Goal: Feedback & Contribution: Submit feedback/report problem

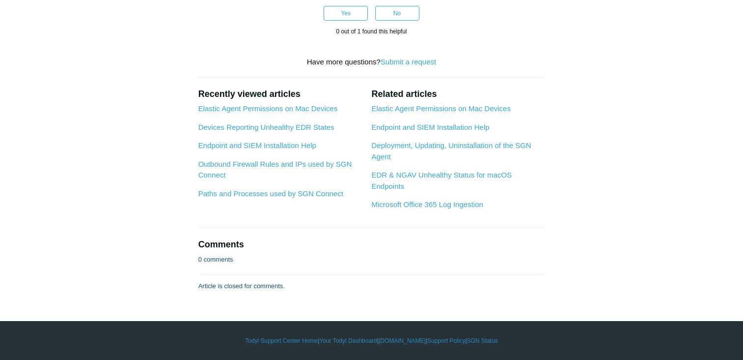
scroll to position [2982, 0]
drag, startPoint x: 257, startPoint y: 189, endPoint x: 358, endPoint y: 187, distance: 100.7
drag, startPoint x: 358, startPoint y: 187, endPoint x: 346, endPoint y: 189, distance: 11.5
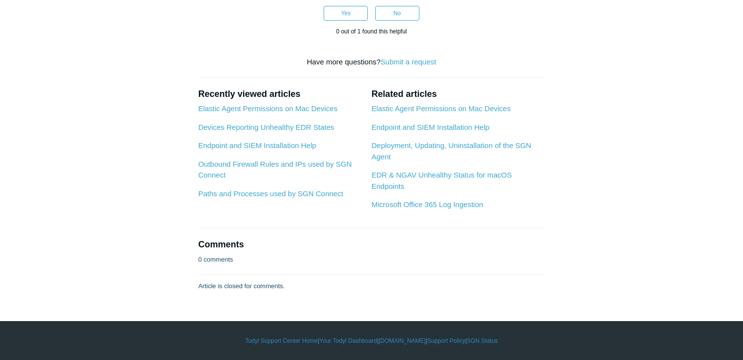
drag, startPoint x: 360, startPoint y: 188, endPoint x: 307, endPoint y: 186, distance: 53.6
drag, startPoint x: 307, startPoint y: 186, endPoint x: 323, endPoint y: 188, distance: 16.8
copy strong "ElasticEndpoint"
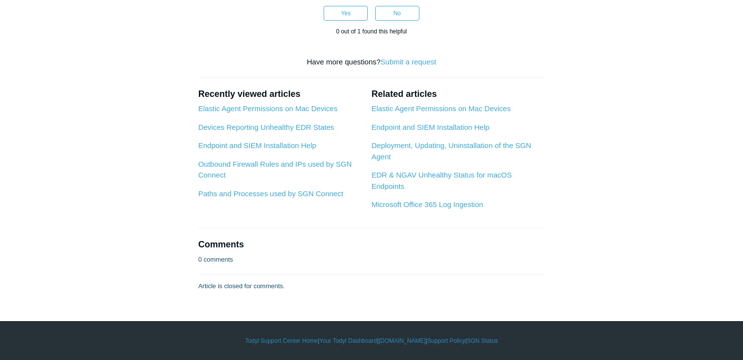
scroll to position [3032, 0]
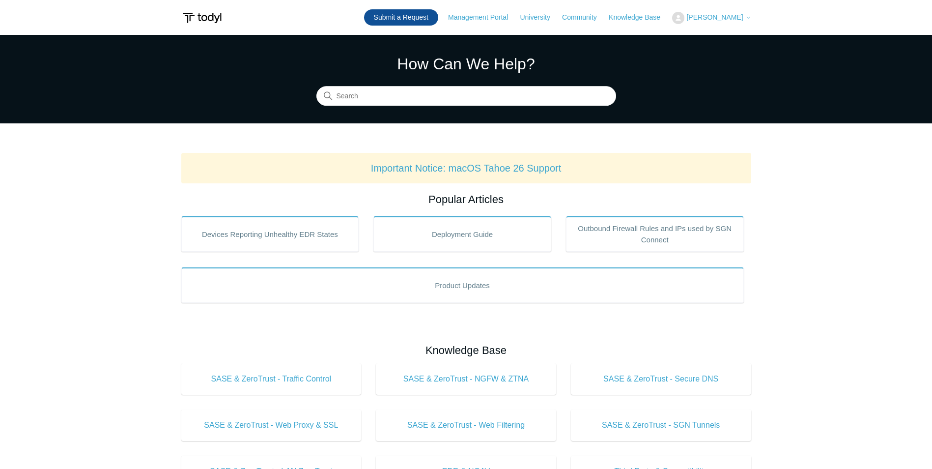
click at [423, 17] on link "Submit a Request" at bounding box center [401, 17] width 74 height 16
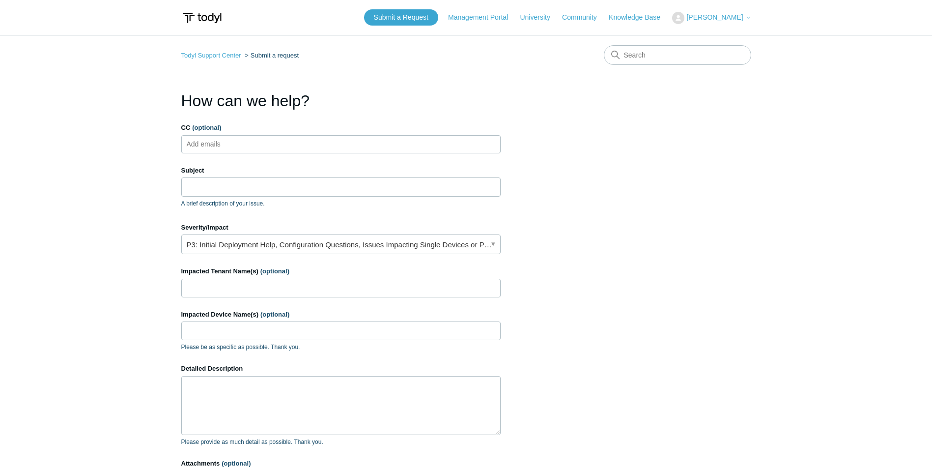
click at [267, 145] on ul "Add emails" at bounding box center [340, 144] width 319 height 18
type input "marc@"
drag, startPoint x: 235, startPoint y: 146, endPoint x: 161, endPoint y: 145, distance: 74.7
click at [161, 145] on main "Todyl Support Center Submit a request How can we help? CC (optional) marc@ Subj…" at bounding box center [466, 288] width 932 height 507
click at [214, 142] on span "close" at bounding box center [213, 144] width 3 height 11
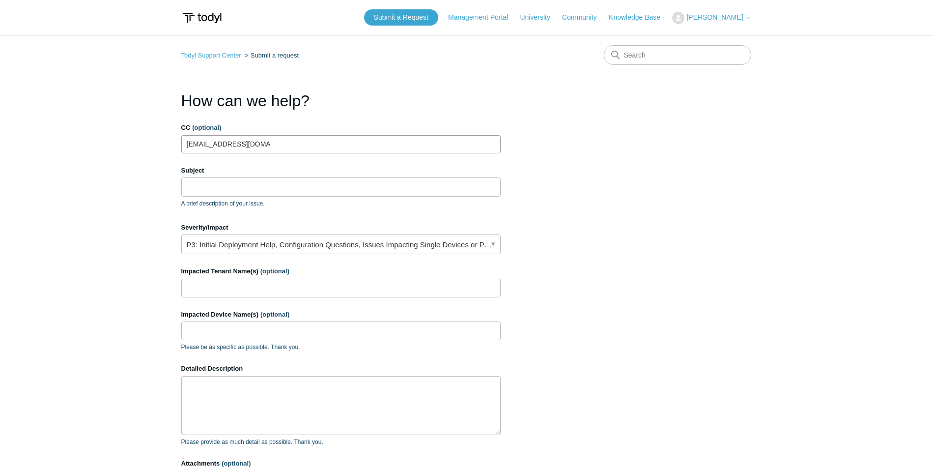
type input "[EMAIL_ADDRESS][DOMAIN_NAME]"
click at [284, 149] on ul "marc@redrabbit.com" at bounding box center [340, 144] width 319 height 18
type input "report@redrabbitsec.co"
type input "marc@redrabbitsec.com"
click at [221, 180] on input "Subject" at bounding box center [340, 186] width 319 height 19
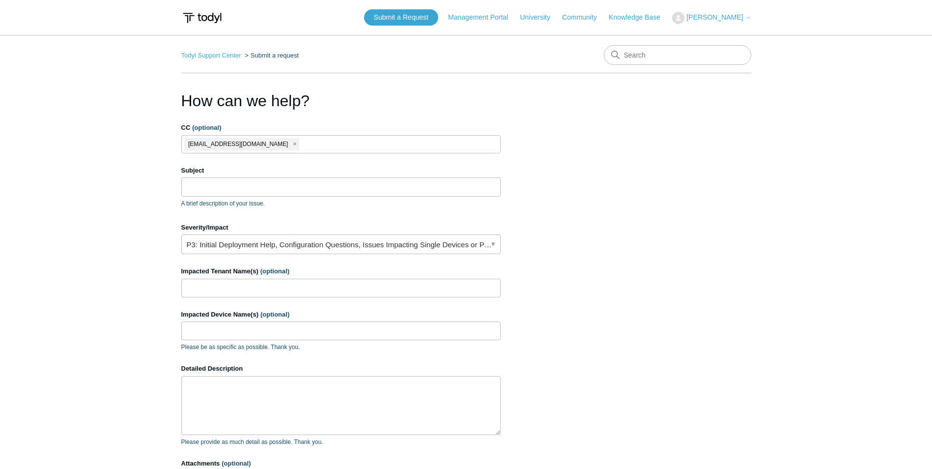
click at [123, 173] on main "Todyl Support Center Submit a request How can we help? CC (optional) marc@redra…" at bounding box center [466, 288] width 932 height 507
click at [235, 189] on input "Subject" at bounding box center [340, 186] width 319 height 19
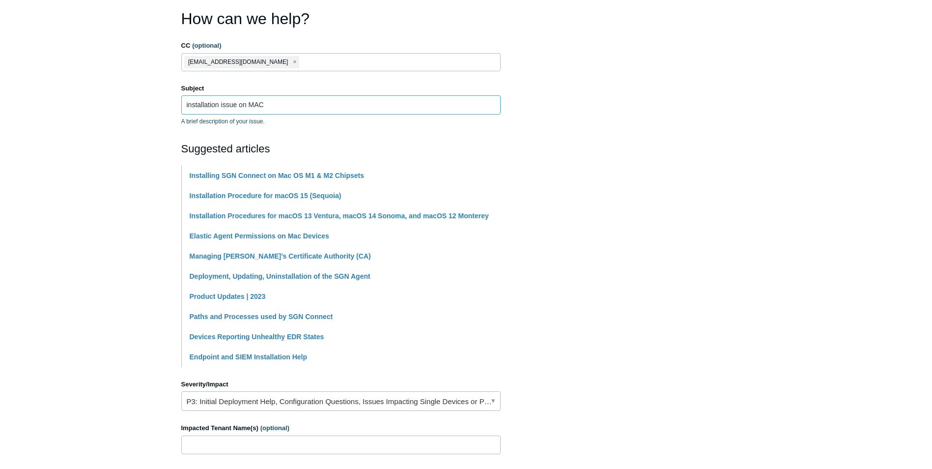
scroll to position [147, 0]
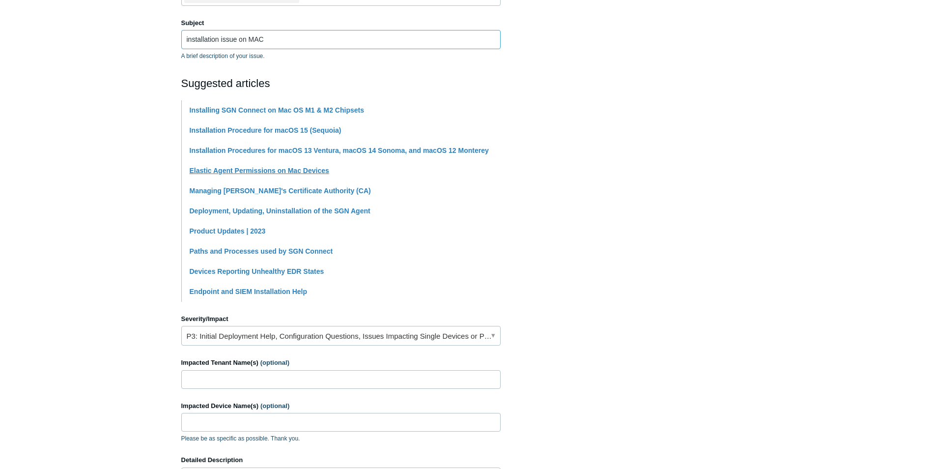
type input "installation issue on MAC"
click at [240, 169] on link "Elastic Agent Permissions on Mac Devices" at bounding box center [260, 171] width 140 height 8
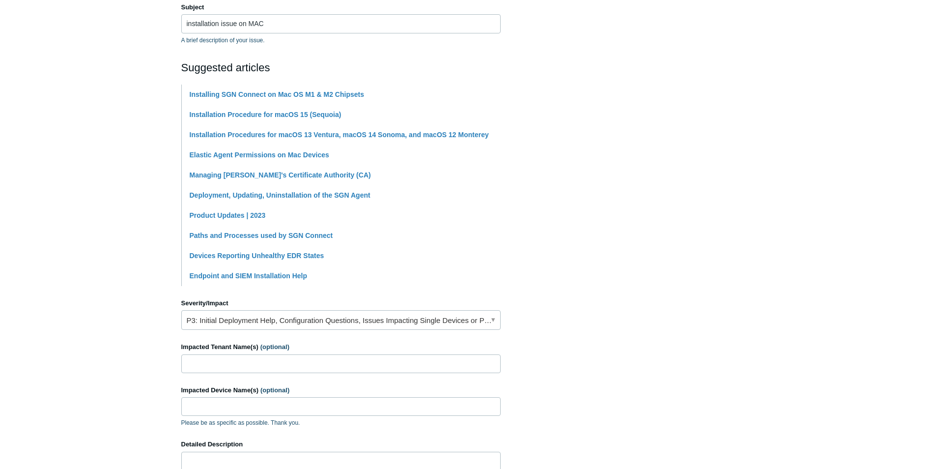
scroll to position [197, 0]
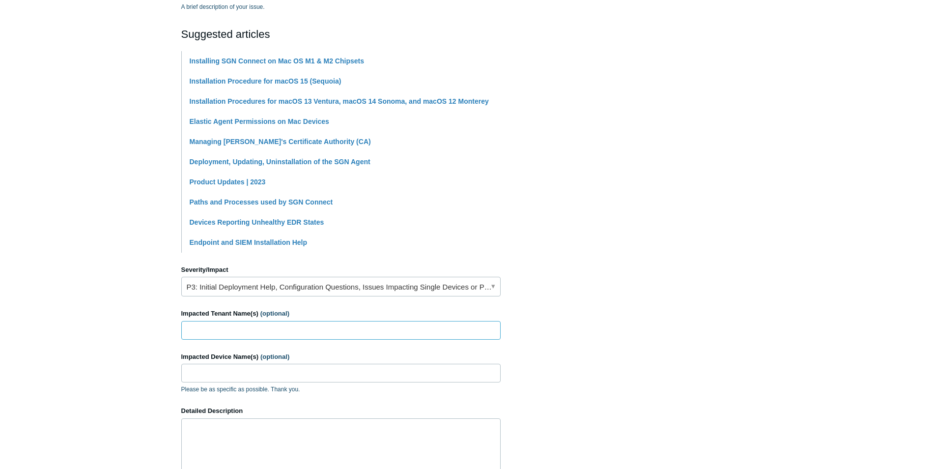
click at [203, 334] on input "Impacted Tenant Name(s) (optional)" at bounding box center [340, 330] width 319 height 19
type input "McLean"
paste input "Ians-MacBook-Air.local"
type input "Ians-MacBook-Air.local"
click at [620, 328] on section "How can we help? CC (optional) marc@redrabbitsec.com Subject installation issue…" at bounding box center [466, 237] width 570 height 691
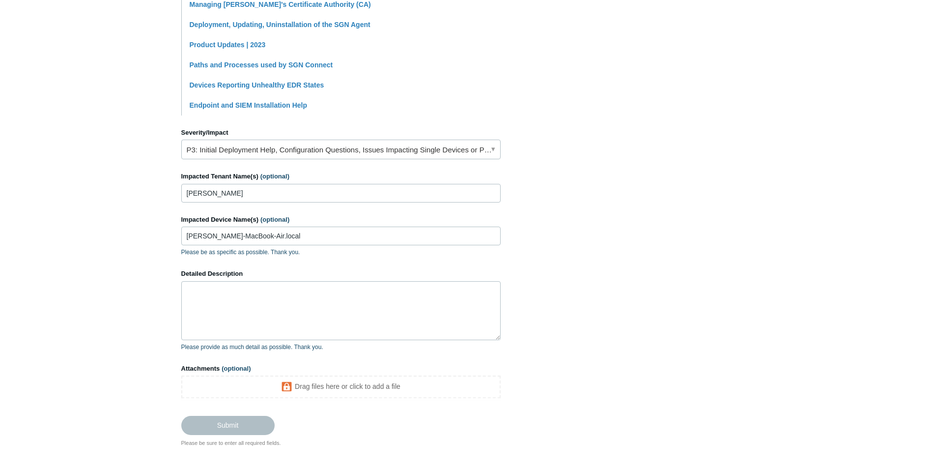
scroll to position [331, 0]
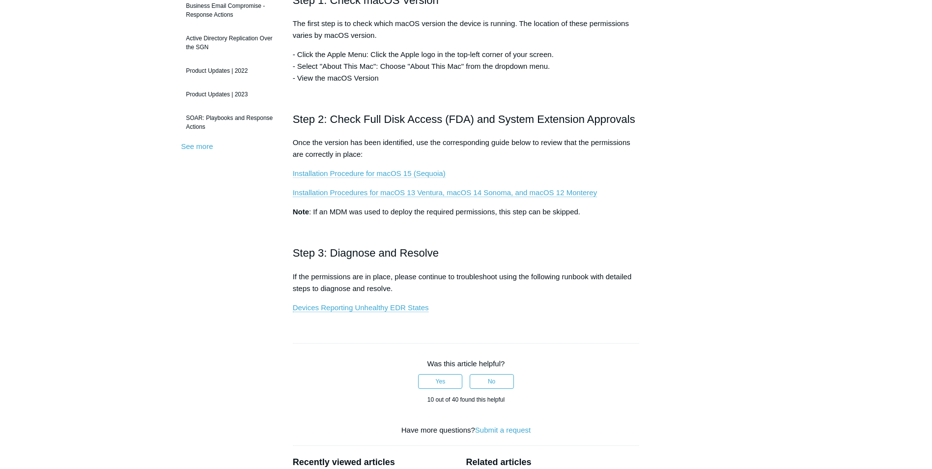
scroll to position [246, 0]
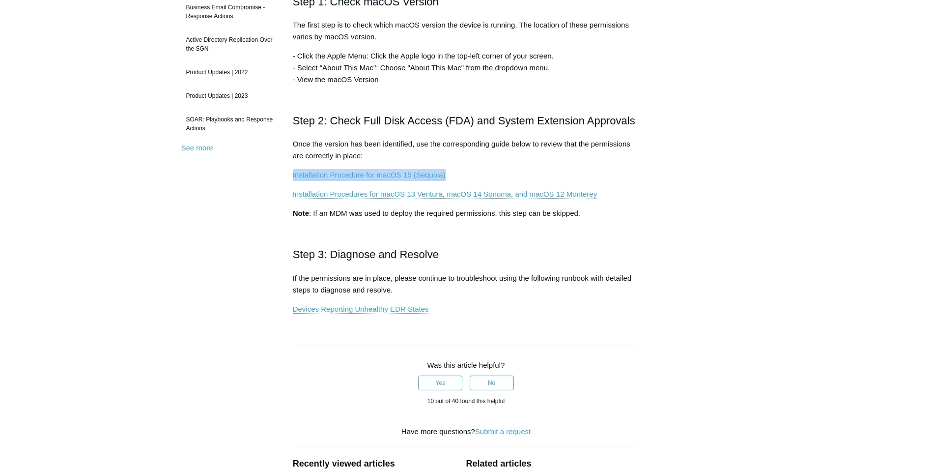
drag, startPoint x: 451, startPoint y: 173, endPoint x: 290, endPoint y: 177, distance: 160.7
click at [290, 177] on article "Elastic Agent Permissions on Mac Devices Follow Not yet followed by anyone This…" at bounding box center [466, 257] width 376 height 828
drag, startPoint x: 290, startPoint y: 177, endPoint x: 304, endPoint y: 174, distance: 14.6
copy link "Installation Procedure for macOS 15 (Sequoia)"
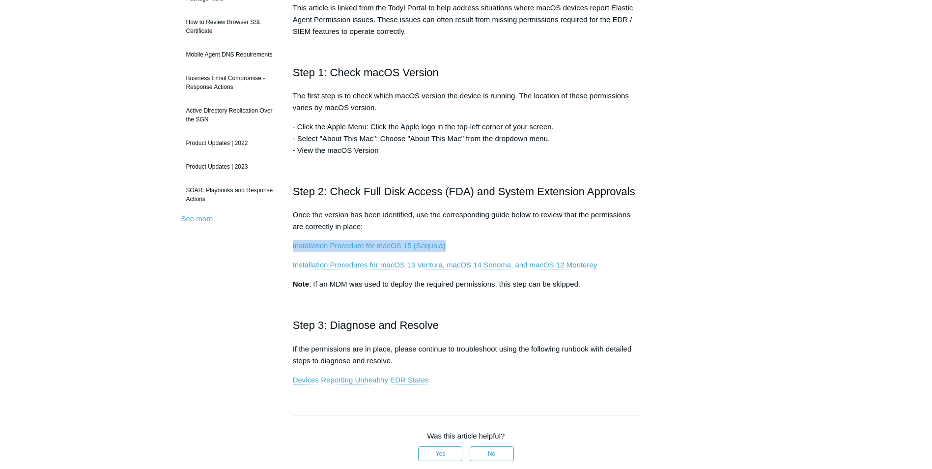
scroll to position [0, 0]
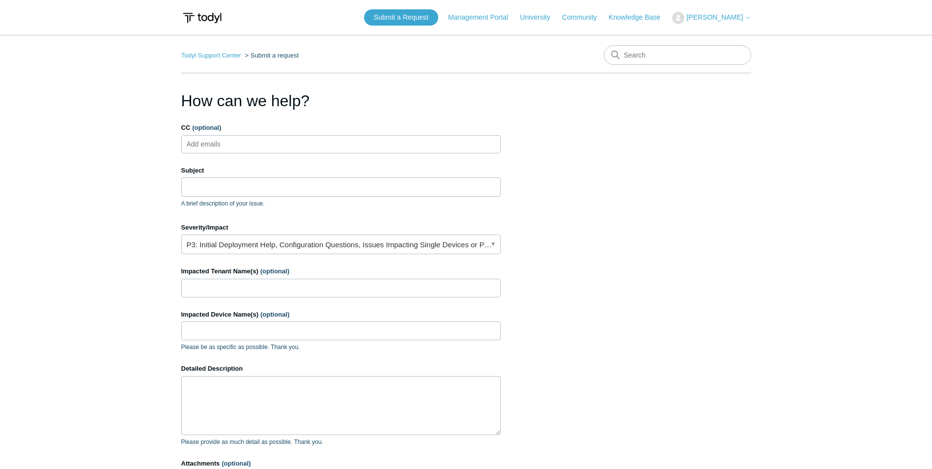
click at [223, 139] on input "CC (optional)" at bounding box center [212, 144] width 58 height 15
type input "[EMAIL_ADDRESS][DOMAIN_NAME]"
click at [293, 142] on span "close" at bounding box center [294, 144] width 3 height 11
type input "marc@redrabbitsec.com"
type input "report@redrabbitsec.com"
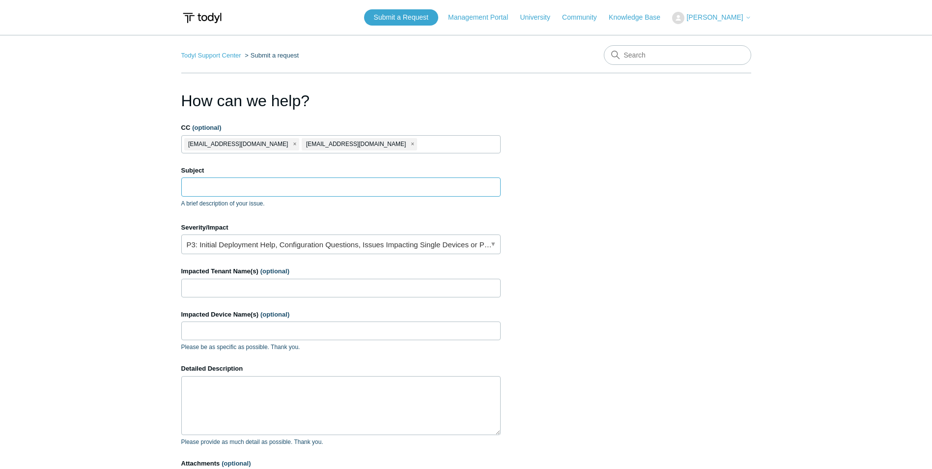
paste input "Issue Installing Todyl on macOS 15.6.1 (Sequoia) – Device Stuck Awaiting Check-…"
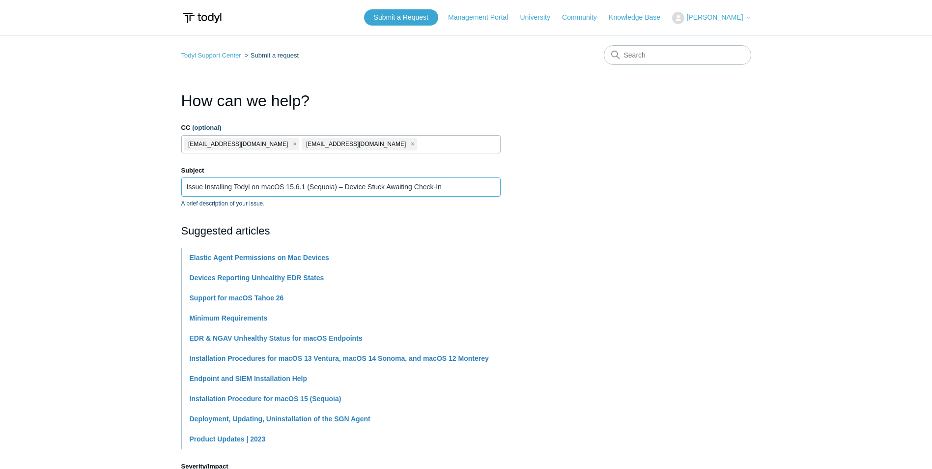
type input "Issue Installing Todyl on macOS 15.6.1 (Sequoia) – Device Stuck Awaiting Check-…"
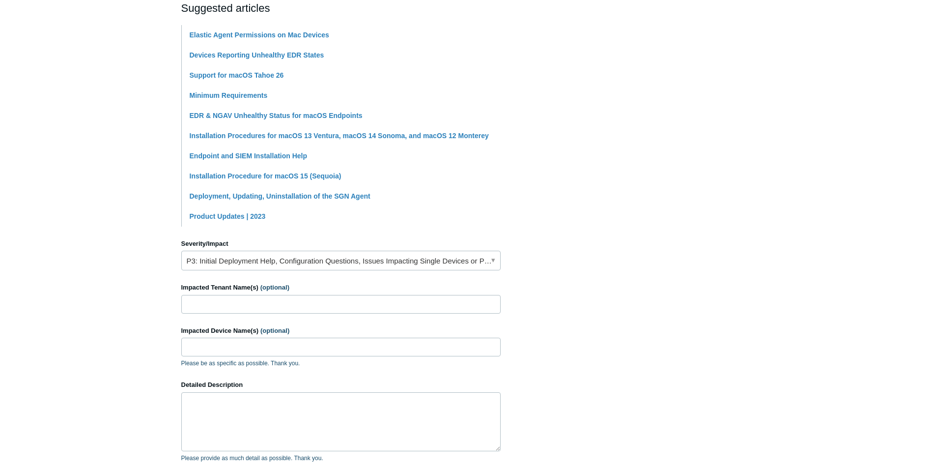
scroll to position [246, 0]
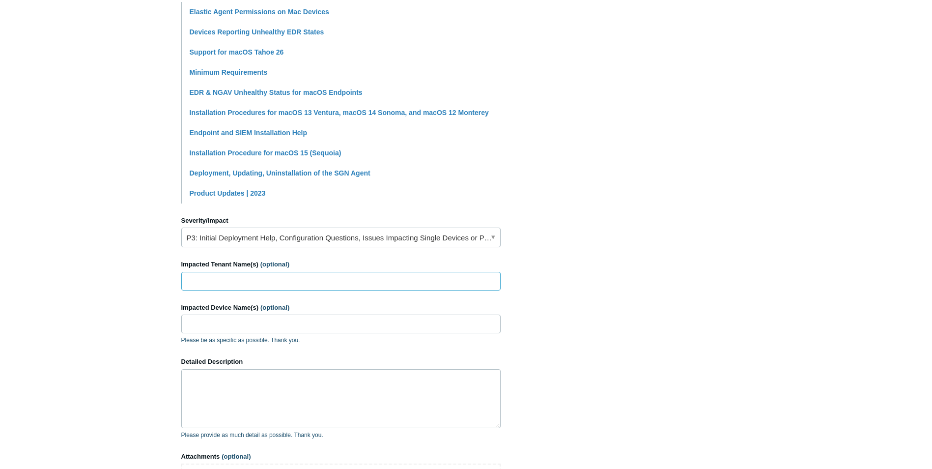
click at [249, 280] on input "Impacted Tenant Name(s) (optional)" at bounding box center [340, 281] width 319 height 19
type input "L"
type input "[PERSON_NAME]"
paste textarea "Description: We attempted to install Todyl on a MacBook running macOS 15.6.1 (2…"
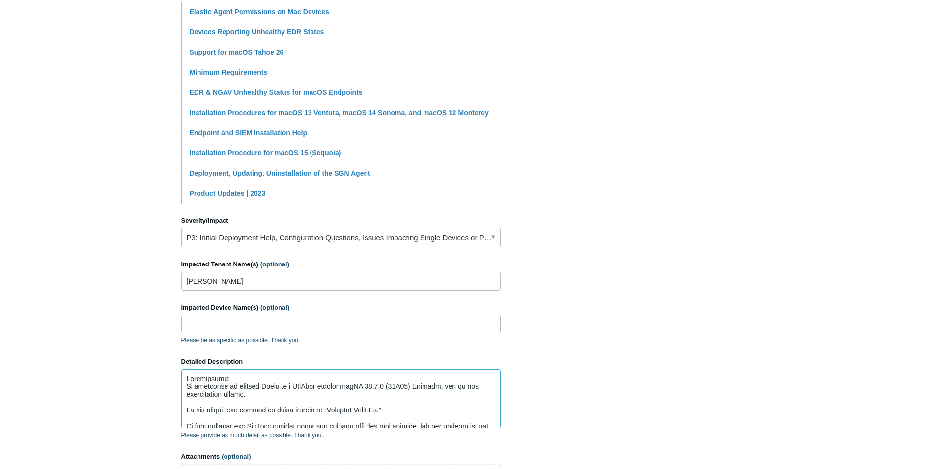
scroll to position [208, 0]
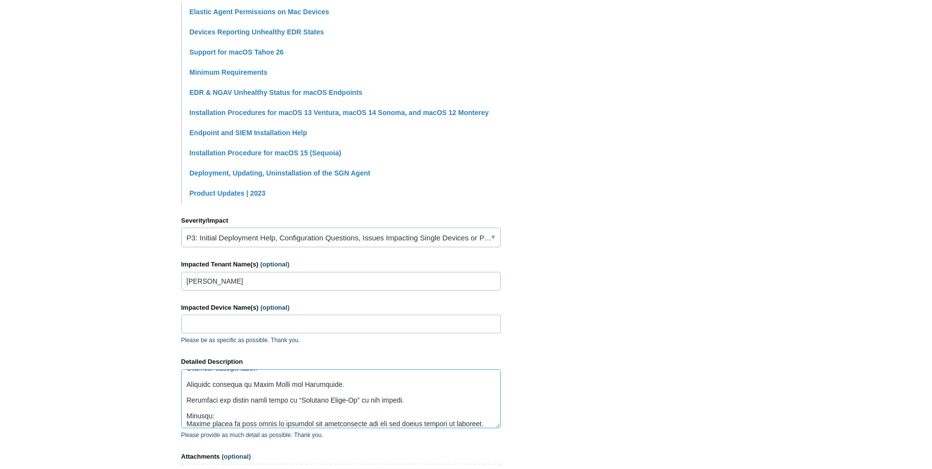
type textarea "Description: We attempted to install Todyl on a MacBook running macOS 15.6.1 (2…"
drag, startPoint x: 211, startPoint y: 322, endPoint x: 213, endPoint y: 306, distance: 16.3
click at [211, 321] on input "Impacted Device Name(s) (optional)" at bounding box center [340, 323] width 319 height 19
paste input "Ians-MacBook-Air.local"
type input "Ians-MacBook-Air.local"
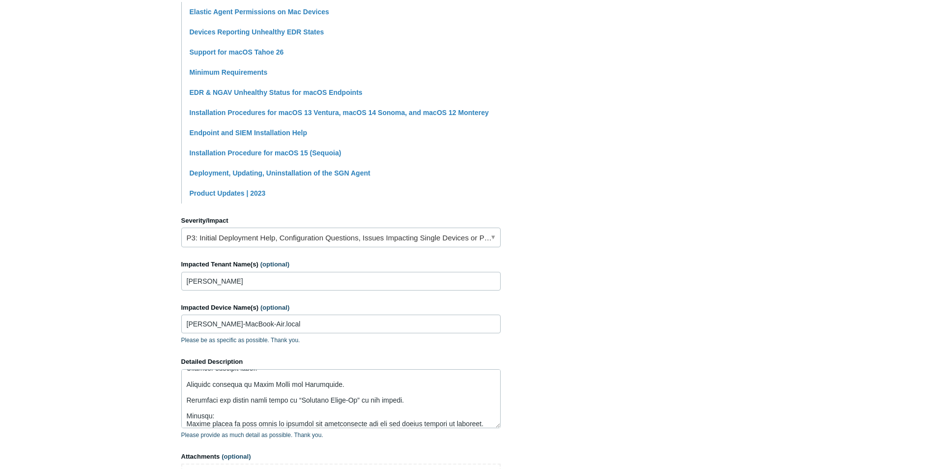
click at [743, 208] on section "How can we help? CC (optional) marc@redrabbitsec.com report@redrabbitsec.com Su…" at bounding box center [466, 188] width 570 height 691
click at [185, 323] on input "Ians-MacBook-Air.local" at bounding box center [340, 323] width 319 height 19
click at [773, 228] on main "Todyl Support Center Submit a request How can we help? CC (optional) marc@redra…" at bounding box center [466, 161] width 932 height 745
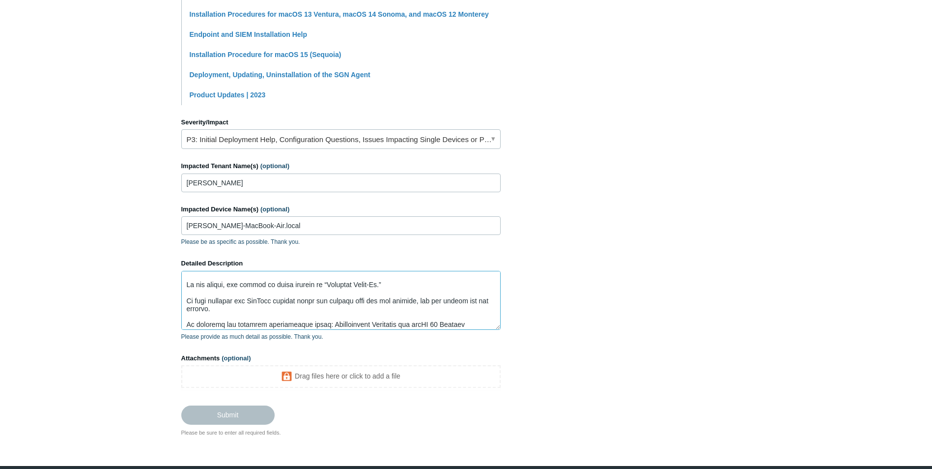
scroll to position [0, 0]
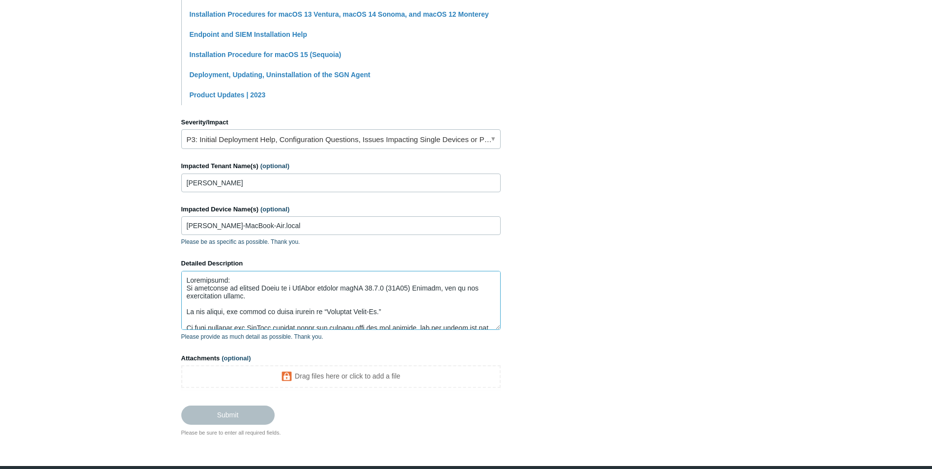
drag, startPoint x: 238, startPoint y: 278, endPoint x: 162, endPoint y: 277, distance: 76.7
click at [163, 278] on main "Todyl Support Center Submit a request How can we help? CC (optional) marc@redra…" at bounding box center [466, 63] width 932 height 745
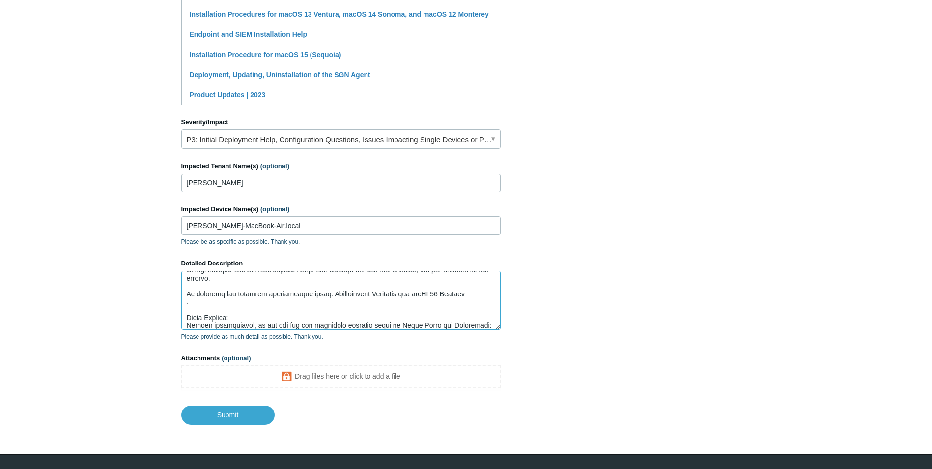
scroll to position [49, 0]
click at [473, 303] on textarea "Detailed Description" at bounding box center [340, 300] width 319 height 59
paste textarea "https://support.todyl.com/hc/en-us/articles/39542621173267-Installation-Procedu…"
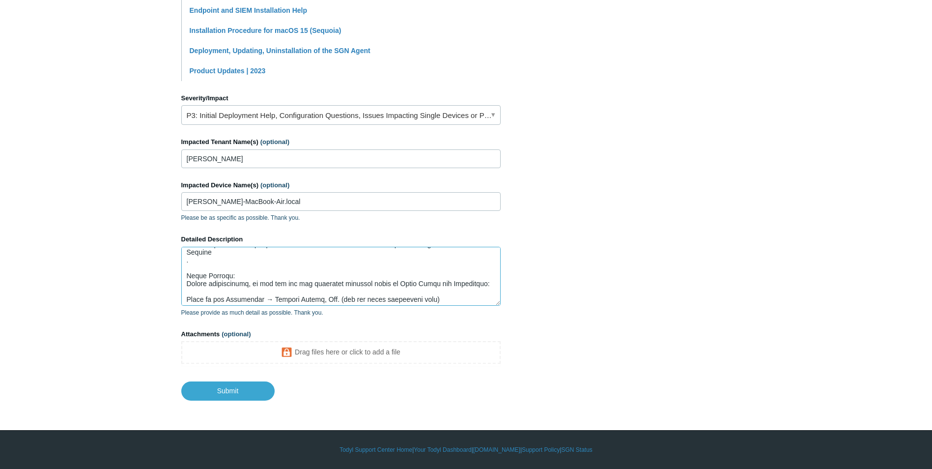
scroll to position [228, 0]
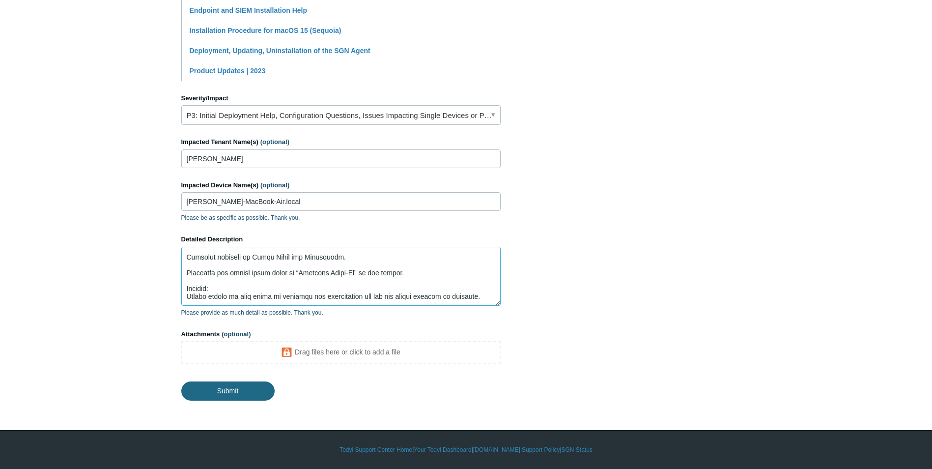
type textarea "We attempted to install Todyl on a MacBook running macOS 15.6.1 (24G90) Sequoia…"
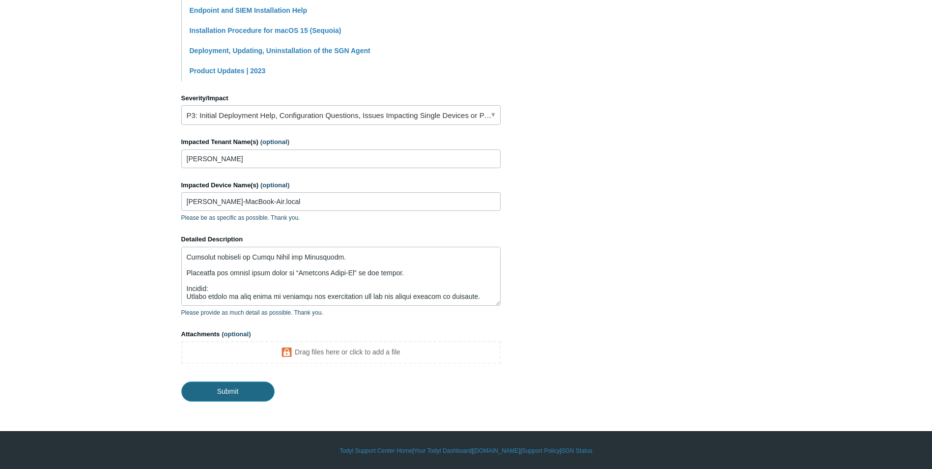
click at [220, 391] on input "Submit" at bounding box center [227, 391] width 93 height 20
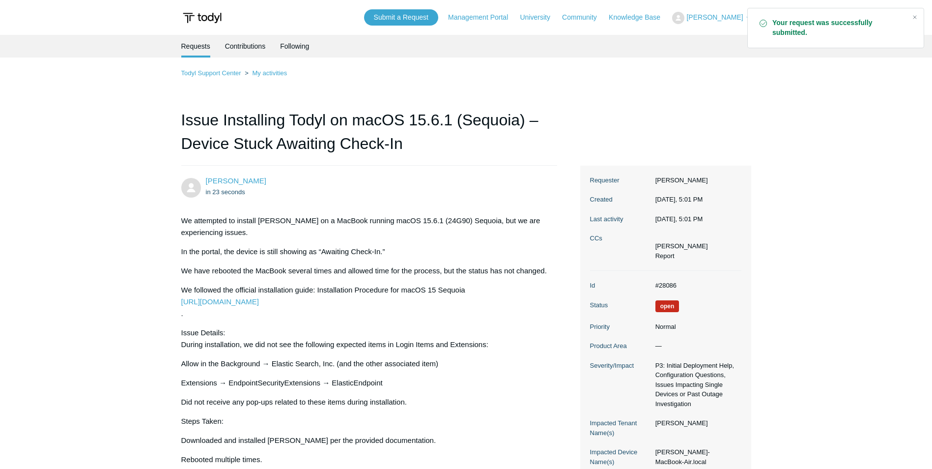
click at [198, 12] on img at bounding box center [202, 18] width 42 height 18
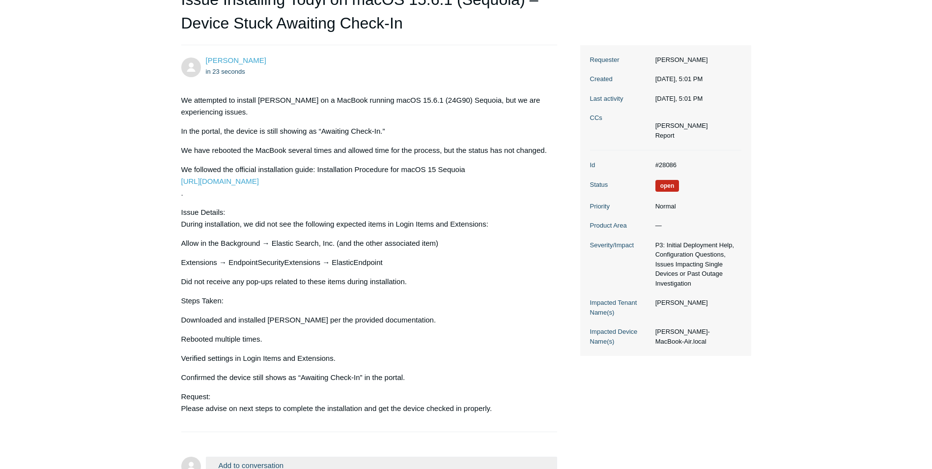
scroll to position [100, 0]
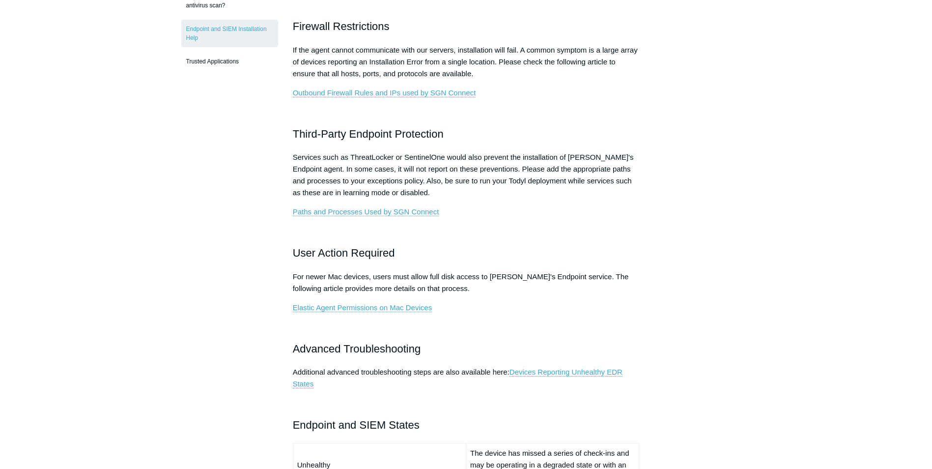
scroll to position [344, 0]
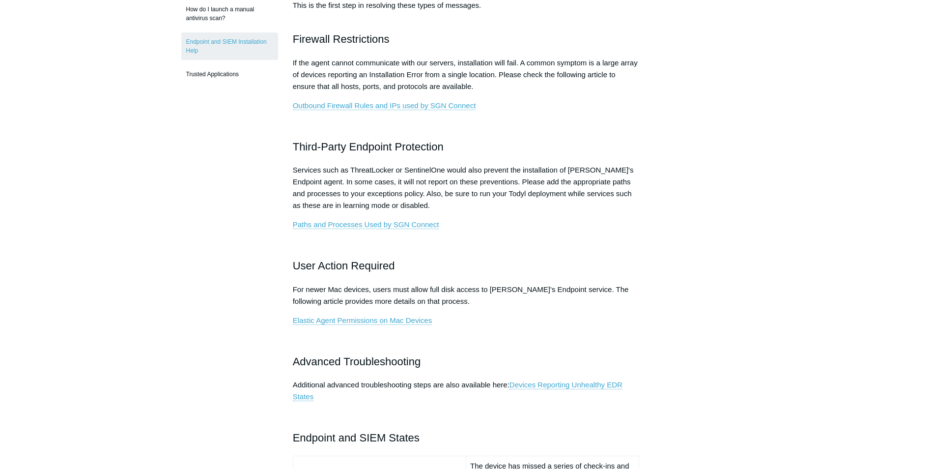
click at [362, 325] on p "Elastic Agent Permissions on Mac Devices" at bounding box center [466, 320] width 347 height 12
click at [360, 322] on link "Elastic Agent Permissions on Mac Devices" at bounding box center [362, 320] width 139 height 9
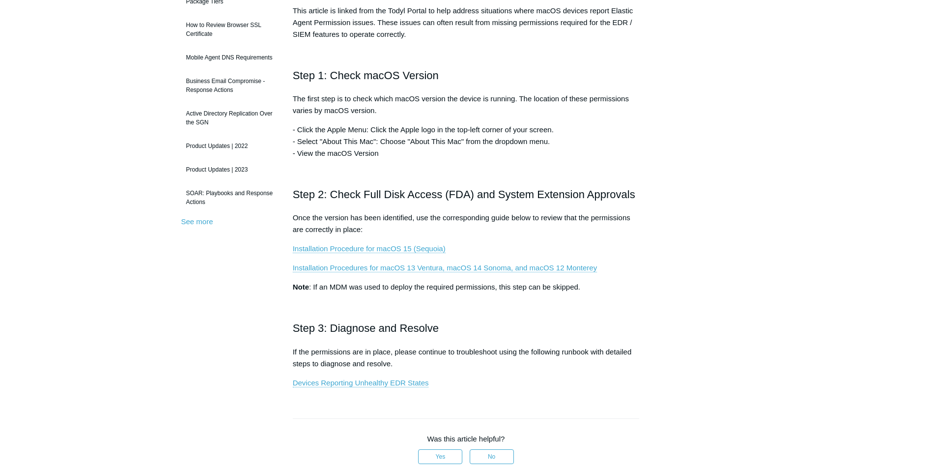
scroll to position [197, 0]
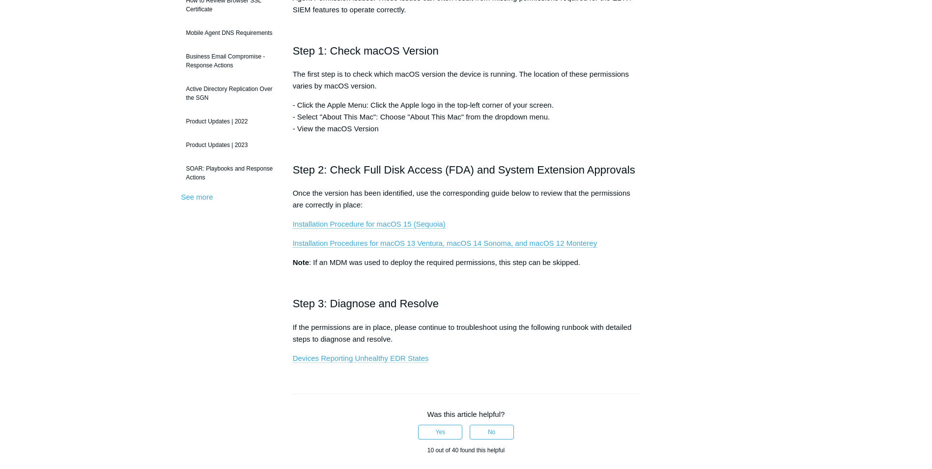
click at [355, 357] on link "Devices Reporting Unhealthy EDR States" at bounding box center [361, 358] width 136 height 9
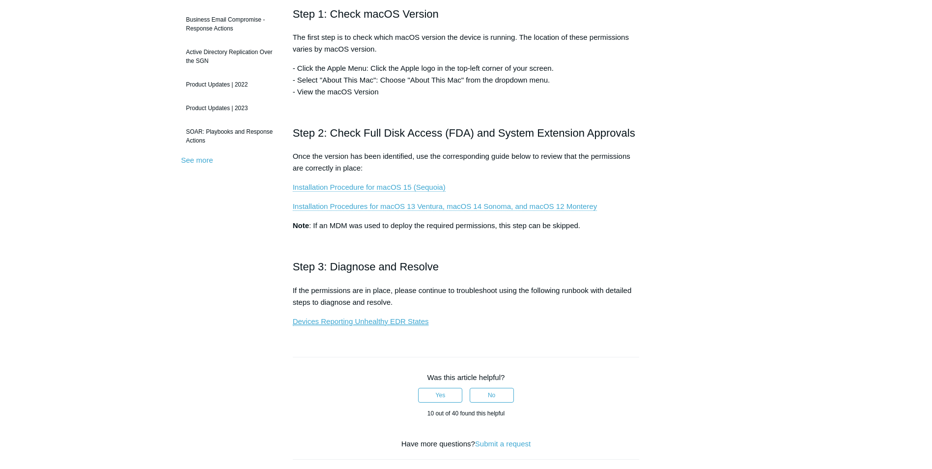
scroll to position [147, 0]
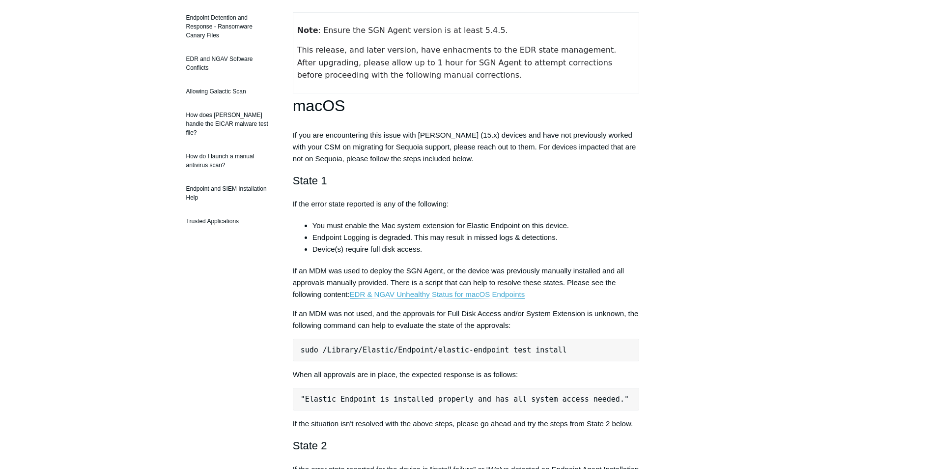
scroll to position [147, 0]
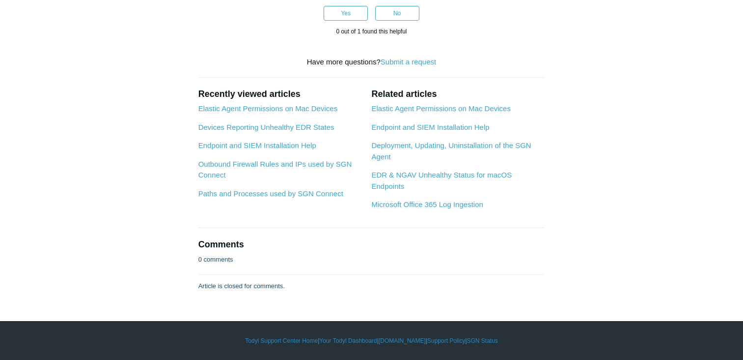
scroll to position [2344, 0]
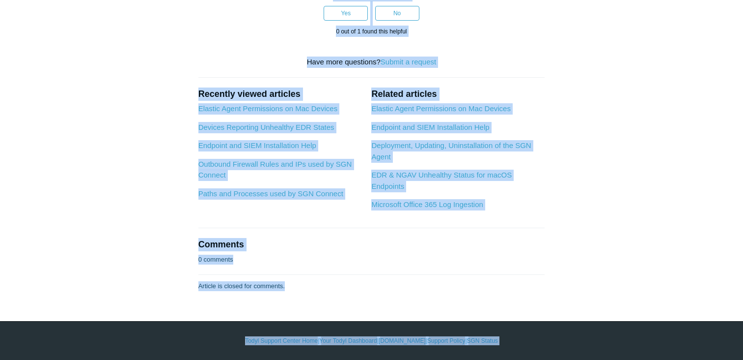
copy body "Skip to main content Submit a Request Management Portal University Community Kn…"
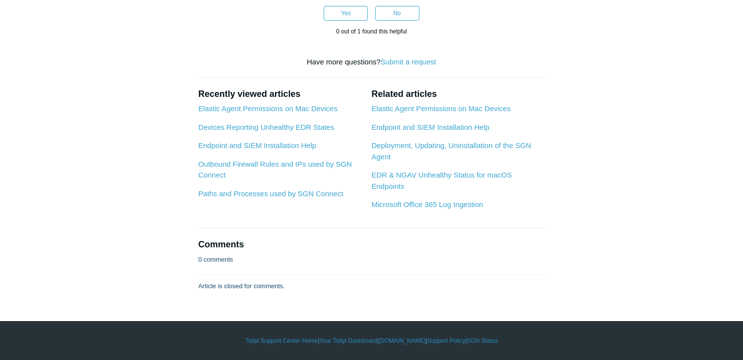
scroll to position [2196, 0]
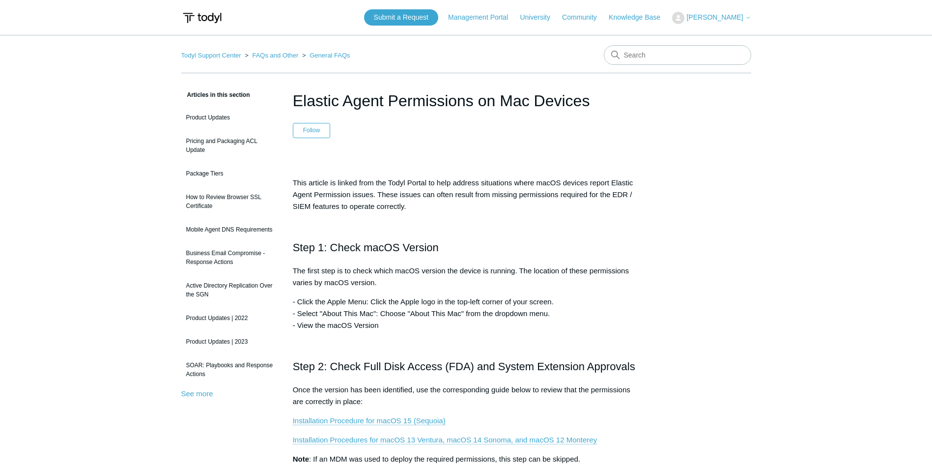
scroll to position [147, 0]
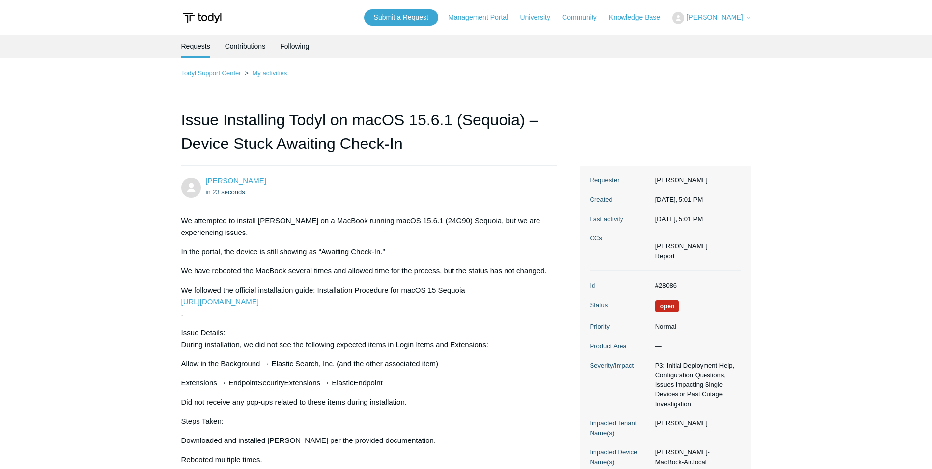
scroll to position [100, 0]
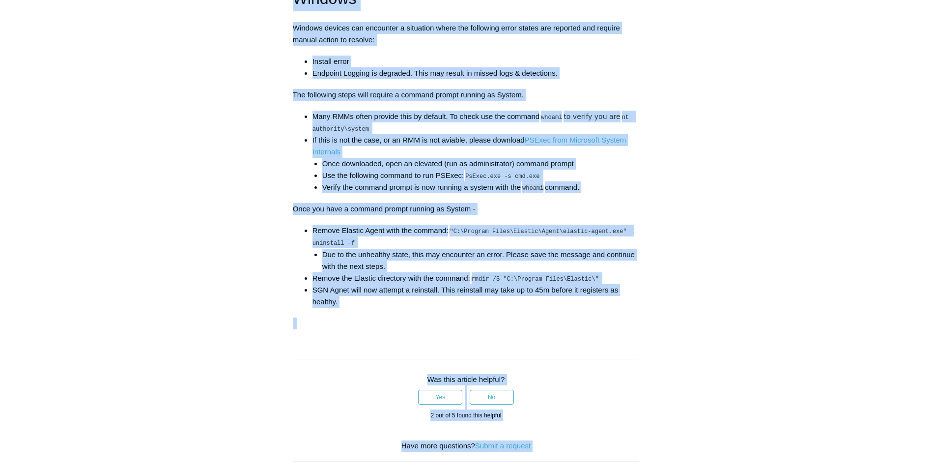
scroll to position [1726, 0]
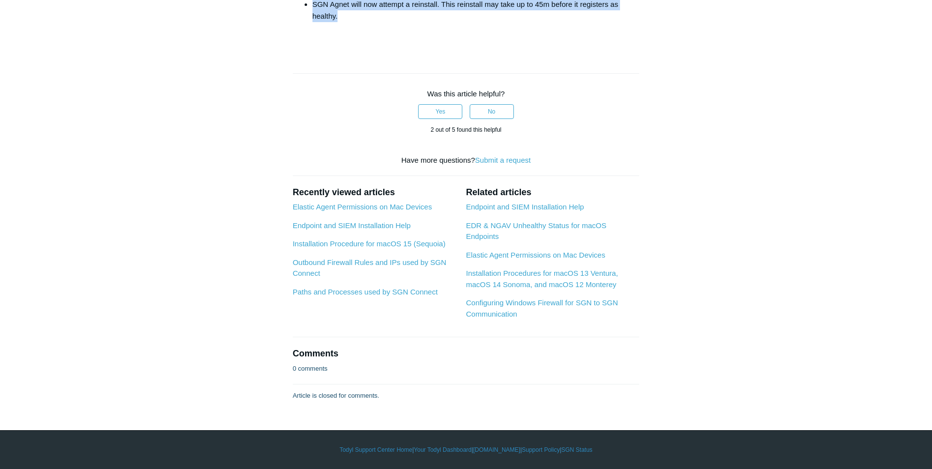
drag, startPoint x: 291, startPoint y: 100, endPoint x: 609, endPoint y: 18, distance: 328.0
copy article "Loremip Dolorsita Consectet ADI Elitse Doeius Tem inc utlabore et dolore Mag al…"
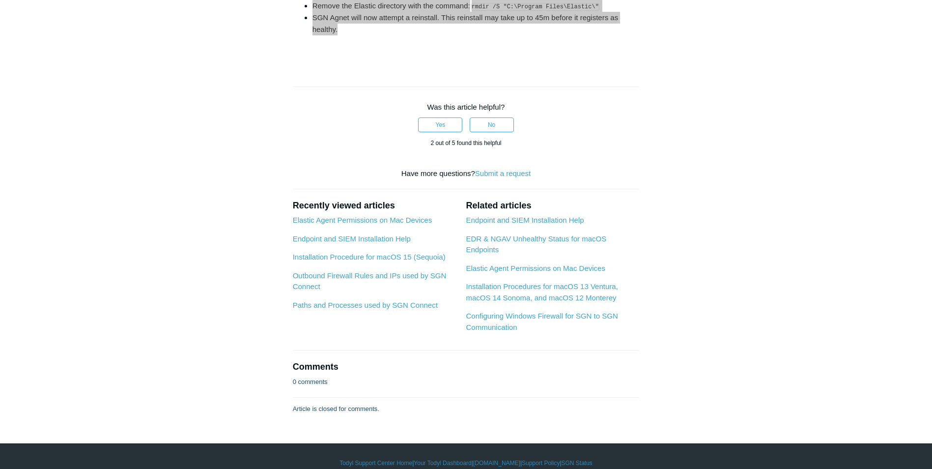
scroll to position [1676, 0]
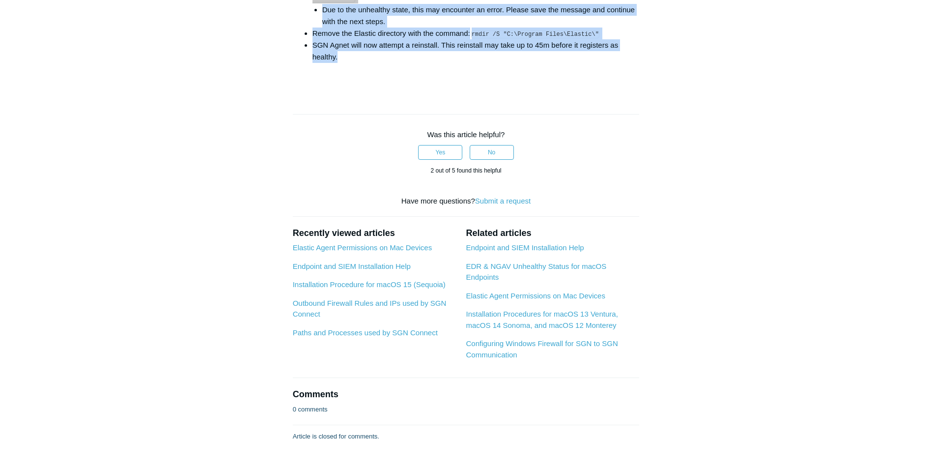
copy article "Devices Reporting Unhealthy EDR States Follow Not yet followed by anyone The fo…"
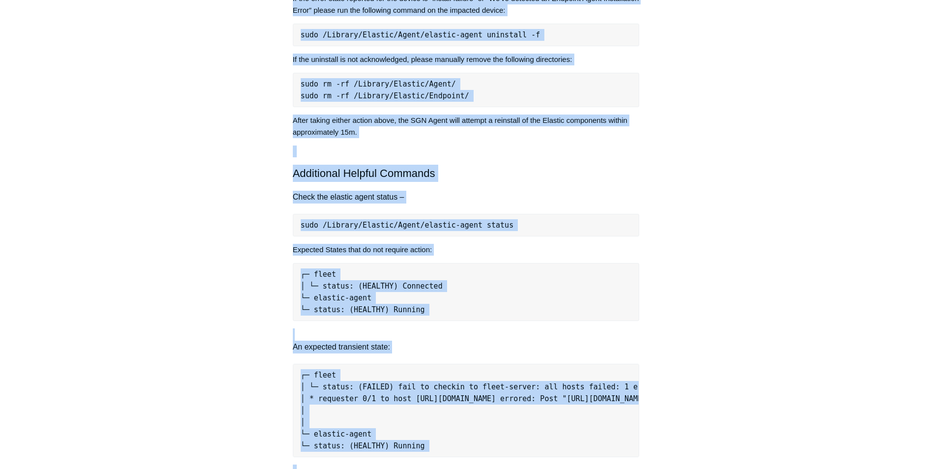
scroll to position [497, 0]
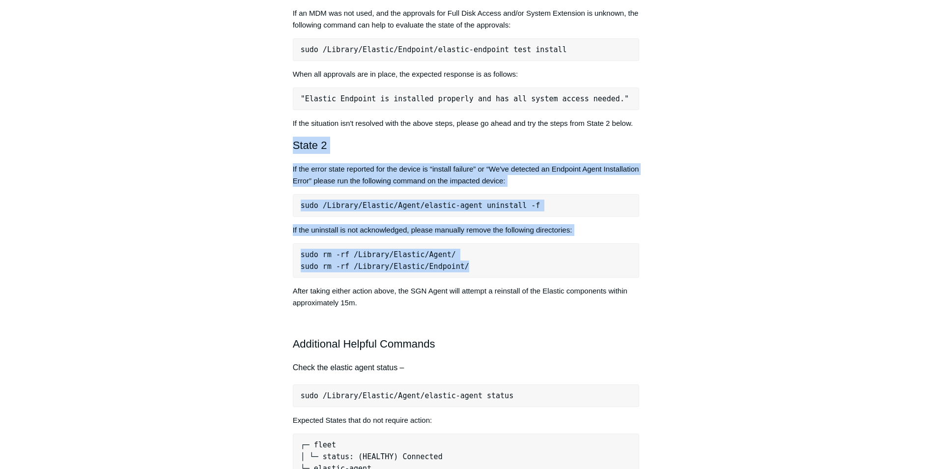
drag, startPoint x: 458, startPoint y: 268, endPoint x: 281, endPoint y: 149, distance: 213.3
drag, startPoint x: 281, startPoint y: 149, endPoint x: 311, endPoint y: 149, distance: 30.0
copy div "State 2 If the error state reported for the device is “install failure” or “We'…"
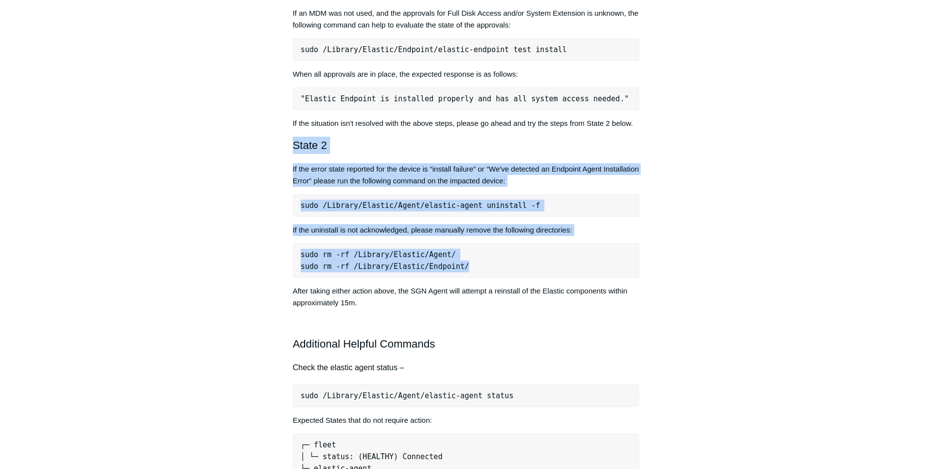
copy div "State 2 If the error state reported for the device is “install failure” or “We'…"
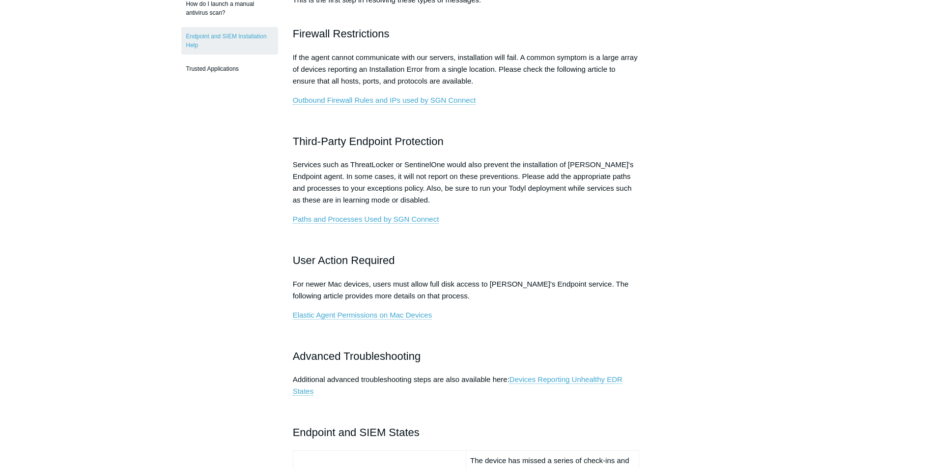
scroll to position [344, 0]
